Goal: Navigation & Orientation: Find specific page/section

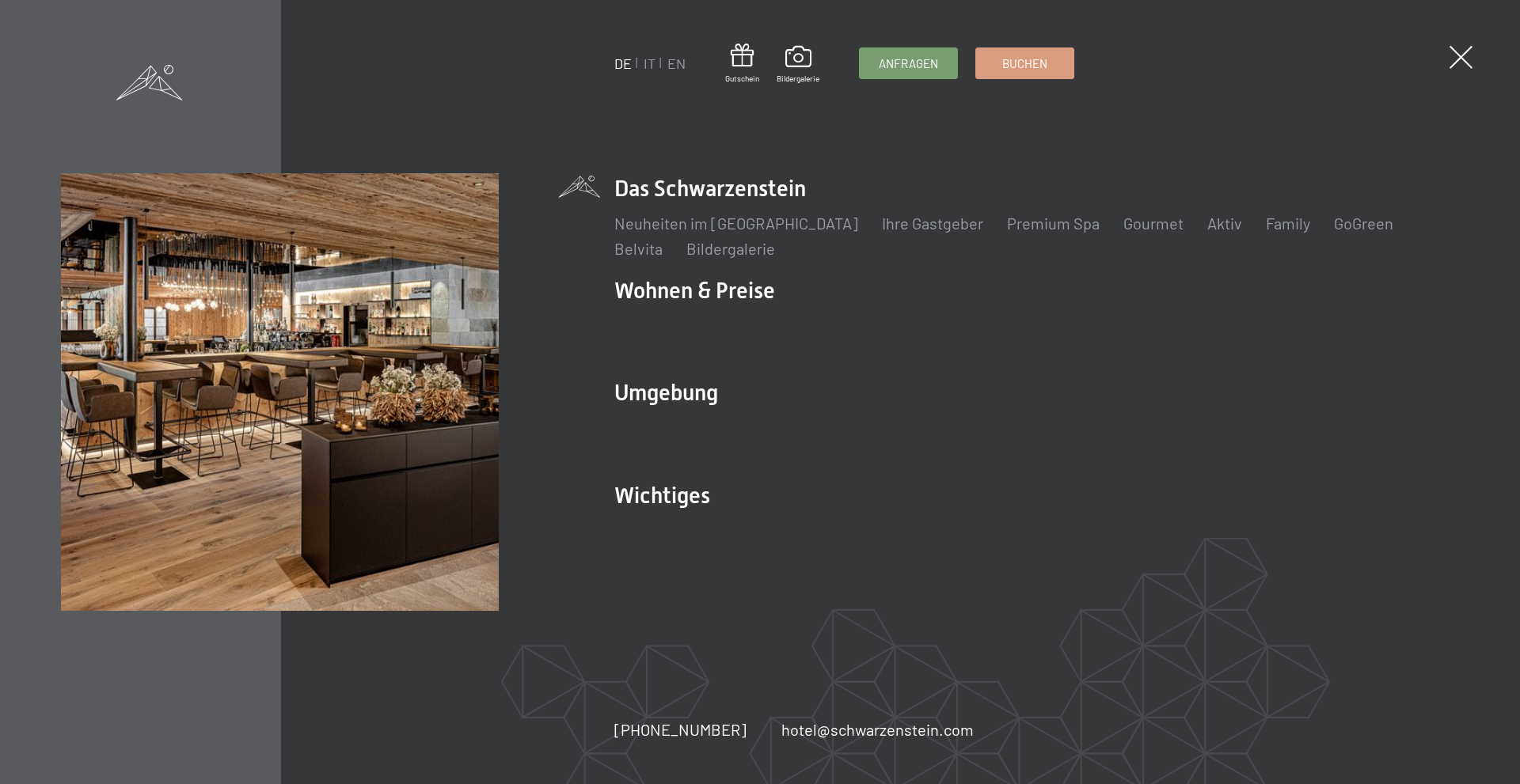
click at [1464, 57] on span at bounding box center [1461, 57] width 23 height 23
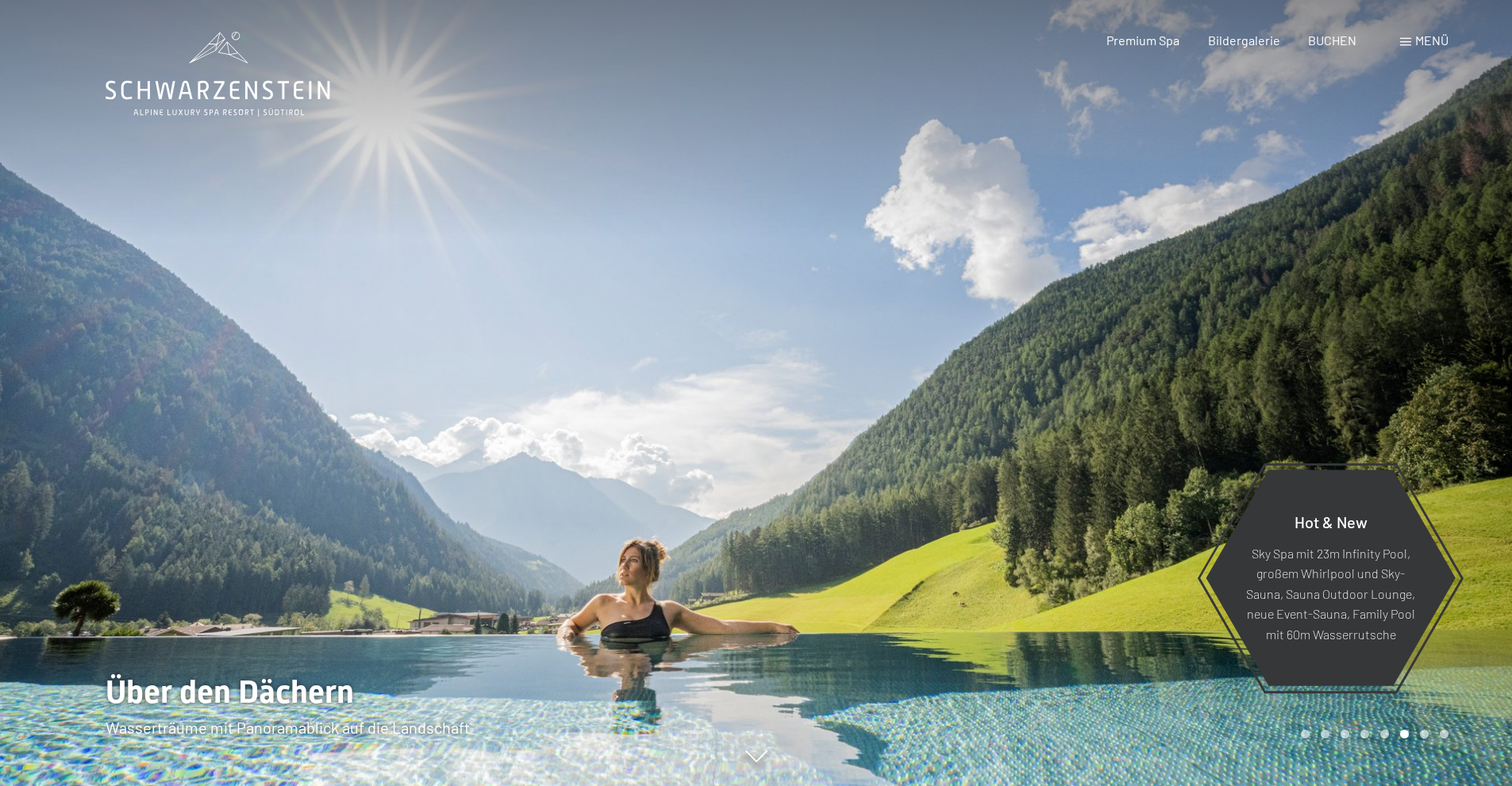
click at [1408, 40] on span at bounding box center [1405, 42] width 11 height 8
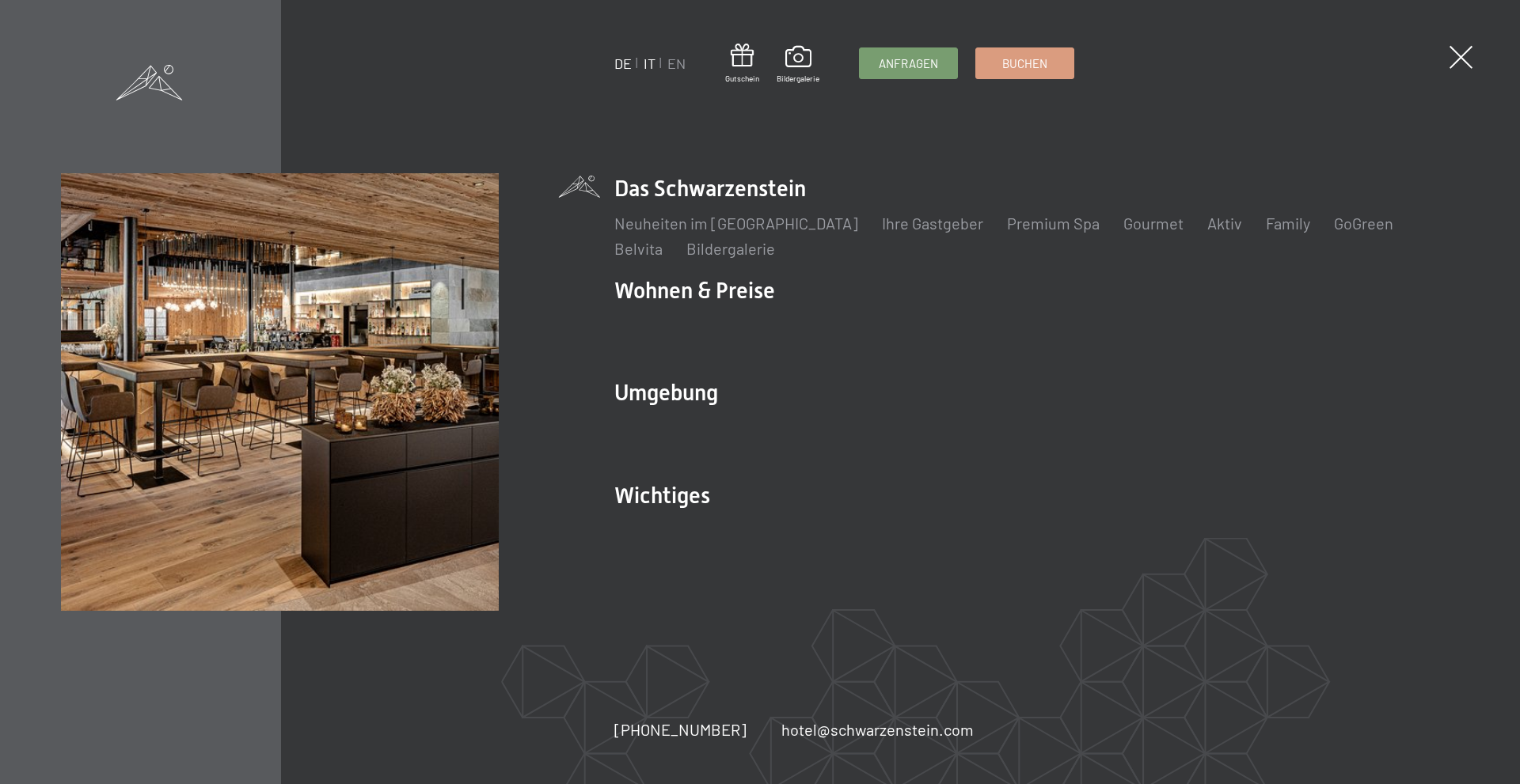
click at [649, 65] on link "IT" at bounding box center [650, 63] width 12 height 17
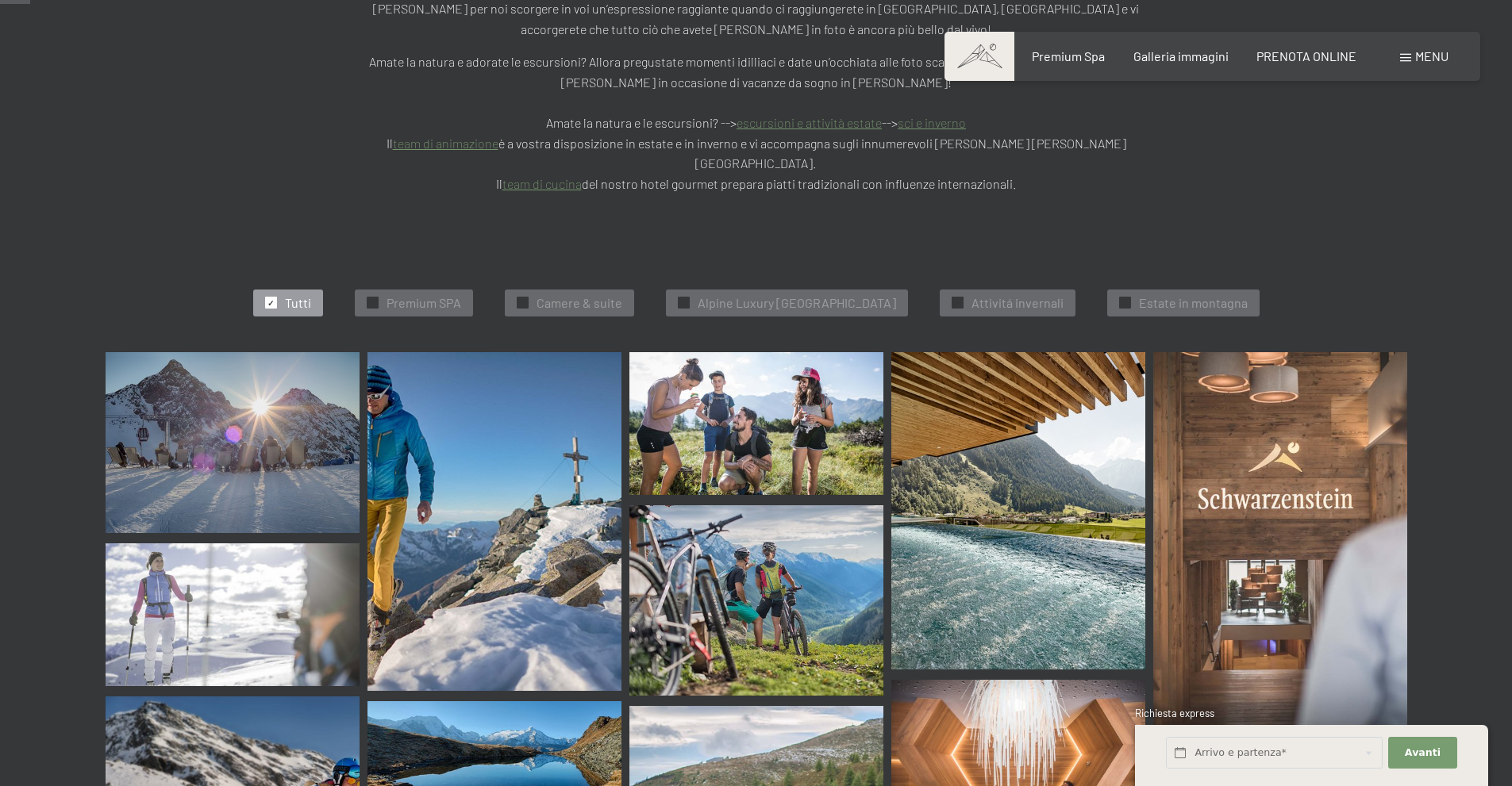
scroll to position [396, 0]
click at [392, 294] on span "Premium SPA" at bounding box center [423, 303] width 75 height 17
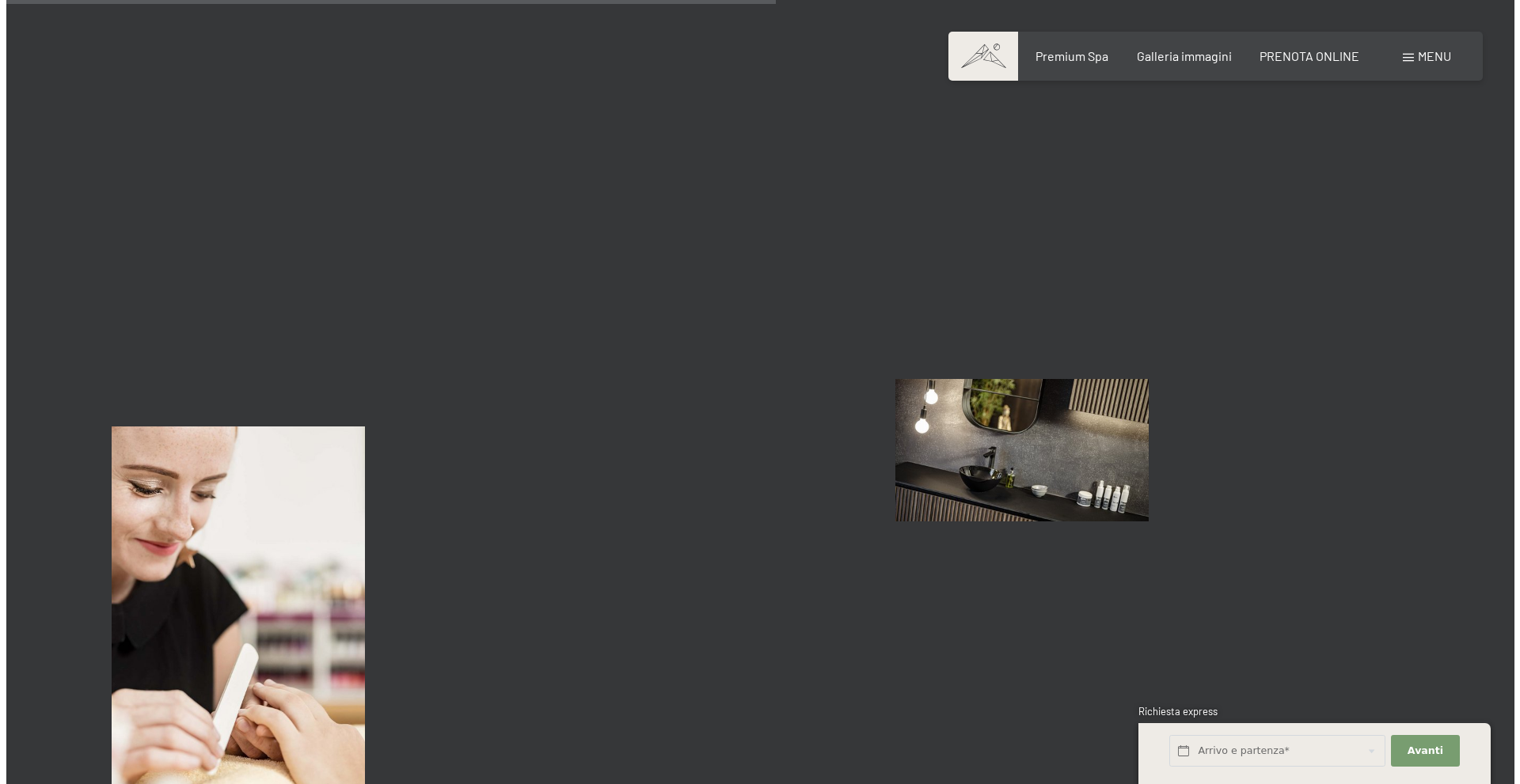
scroll to position [1746, 0]
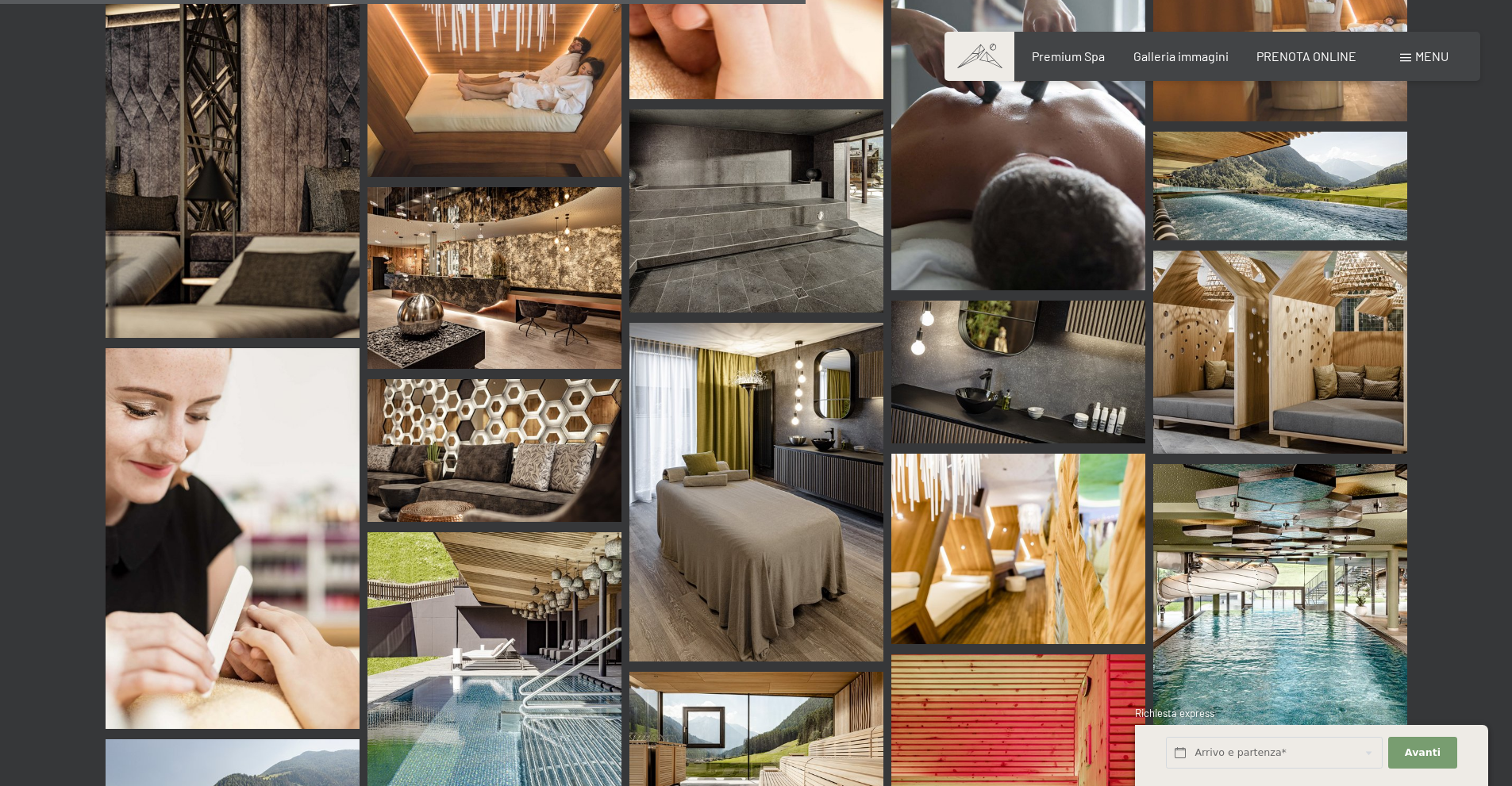
click at [1412, 54] on div "Menu" at bounding box center [1423, 56] width 48 height 17
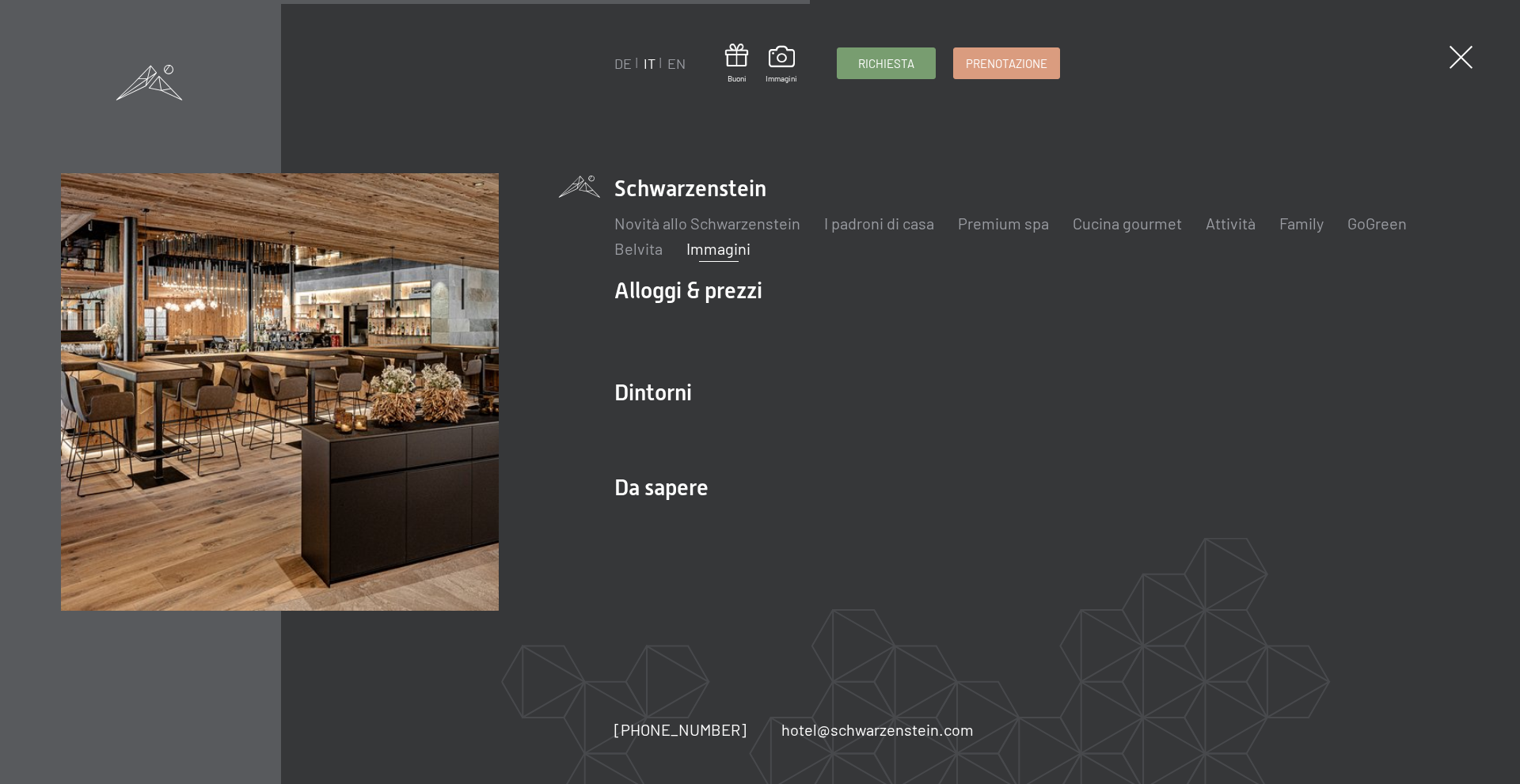
click at [1324, 223] on ul "Novità allo Schwarzenstein I padroni di casa Premium spa Cucina gourmet Attivit…" at bounding box center [1036, 235] width 845 height 47
click at [1316, 226] on link "Family" at bounding box center [1302, 223] width 44 height 19
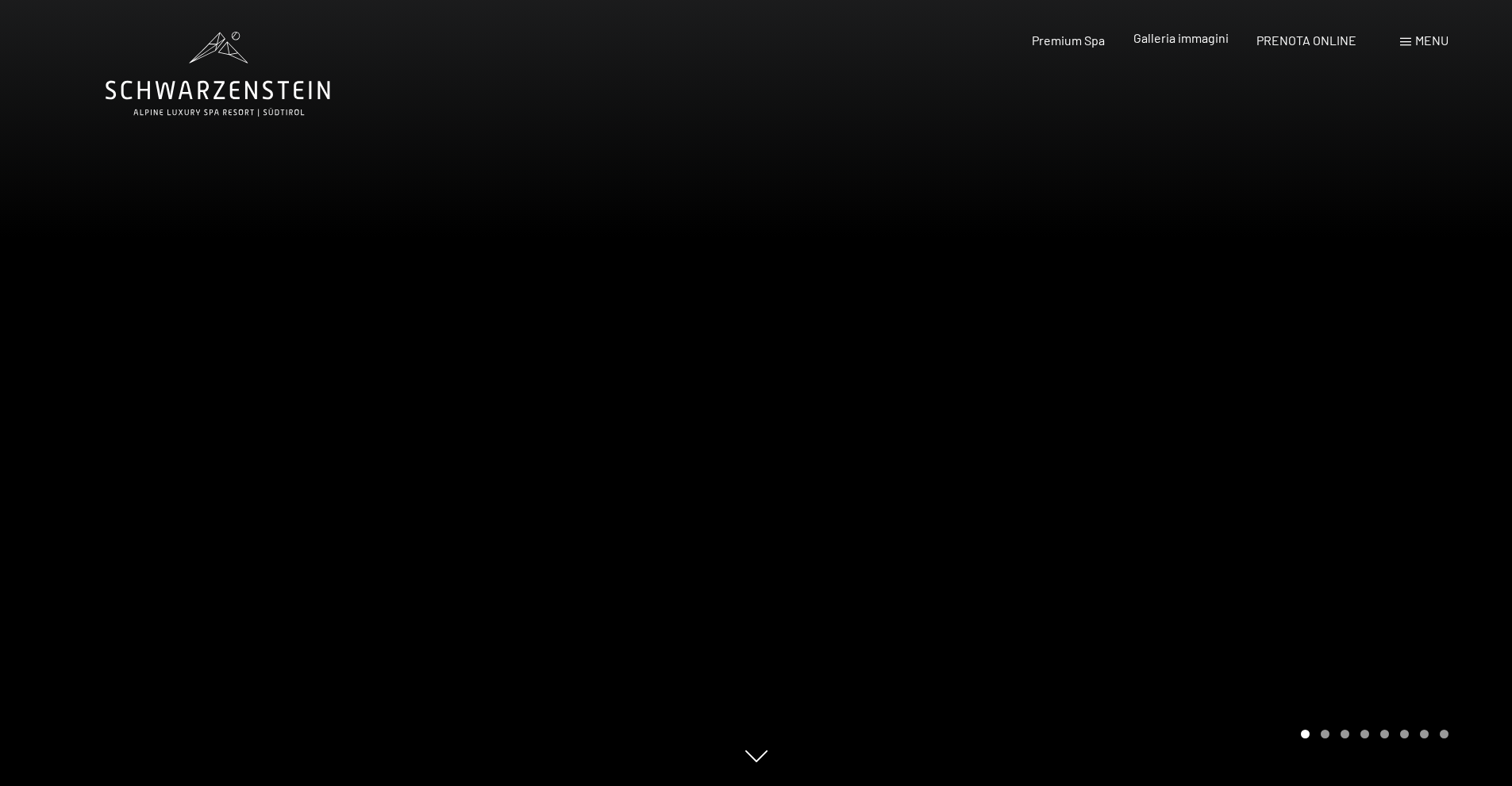
click at [1182, 35] on span "Galleria immagini" at bounding box center [1181, 38] width 95 height 15
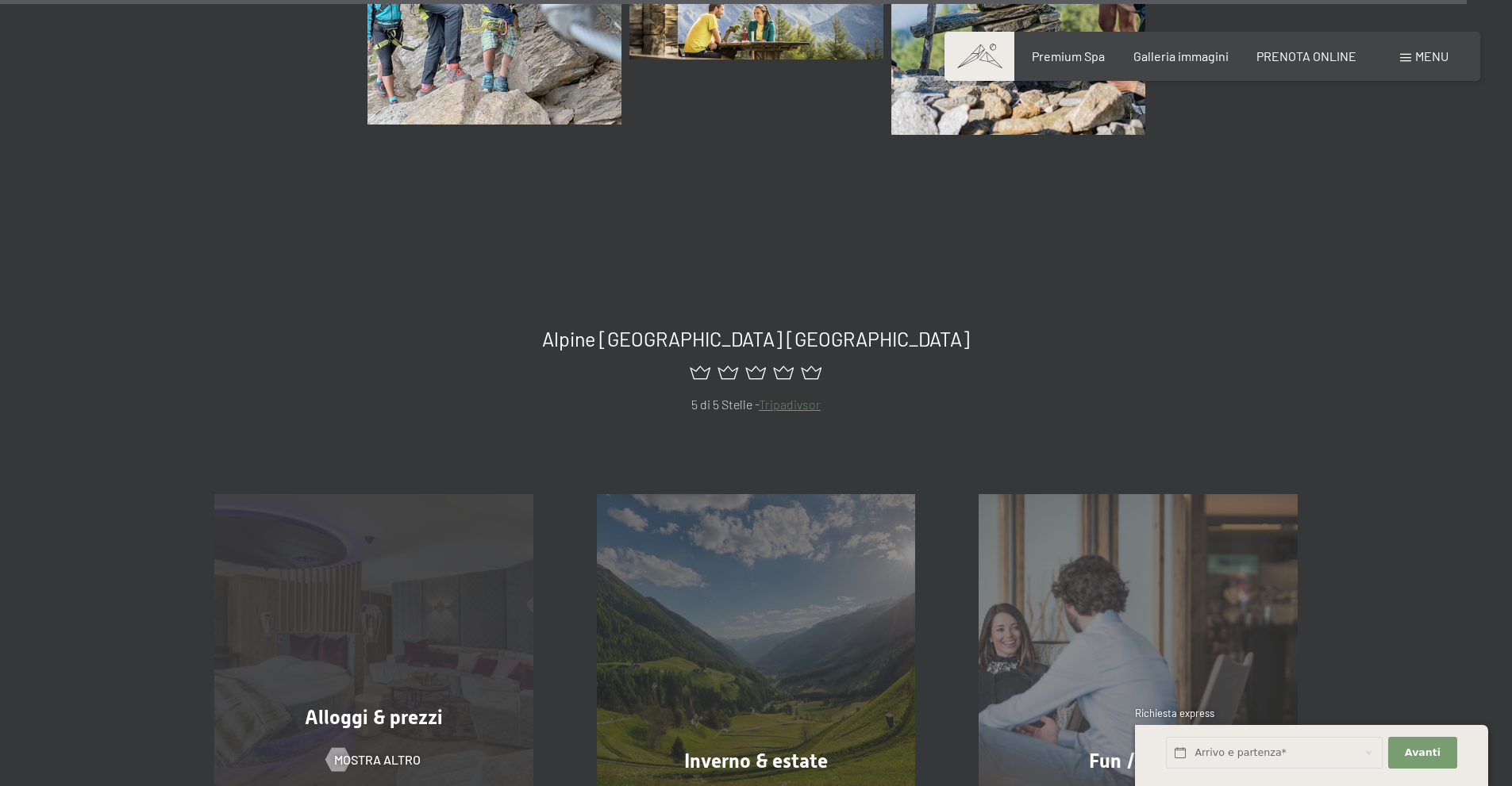
scroll to position [19469, 0]
